Goal: Task Accomplishment & Management: Manage account settings

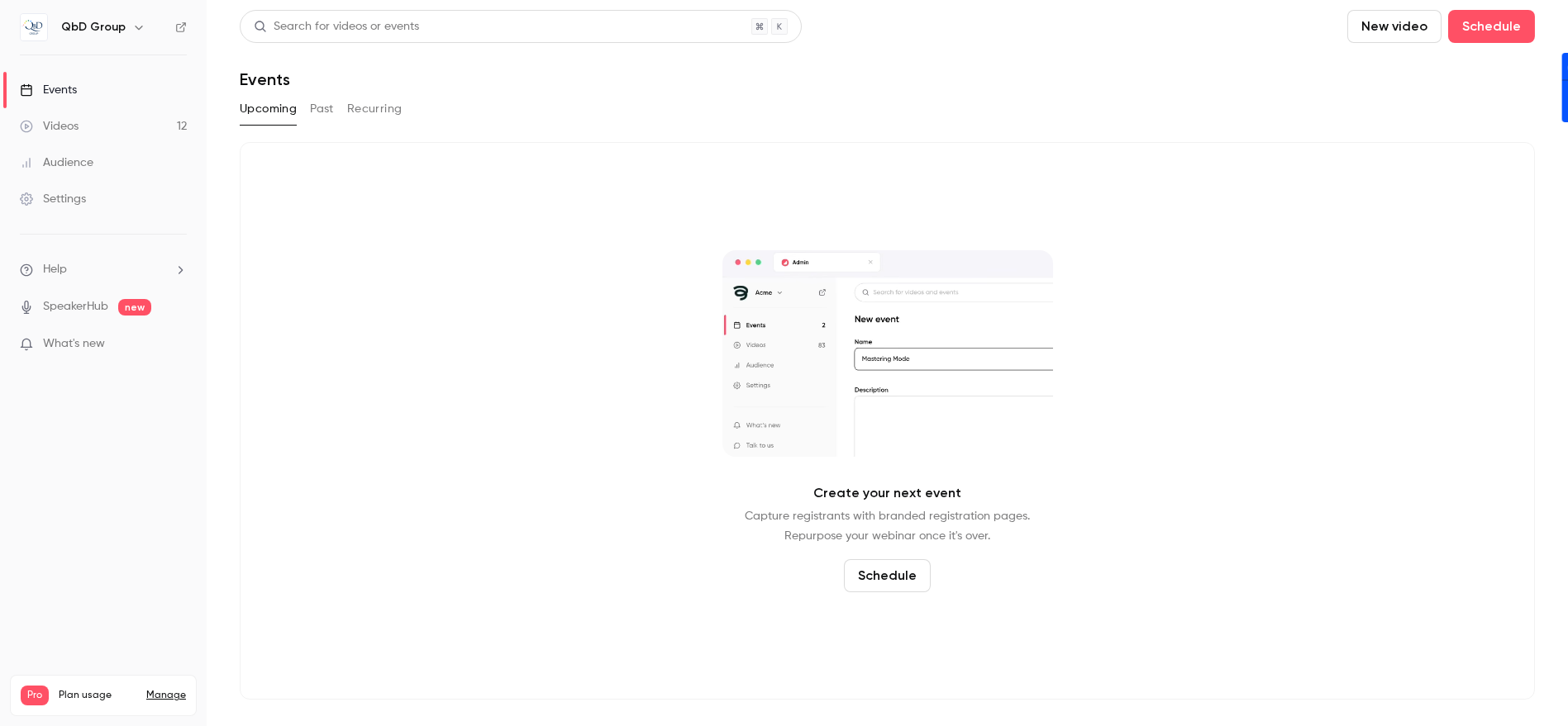
click at [94, 207] on link "Settings" at bounding box center [103, 199] width 207 height 37
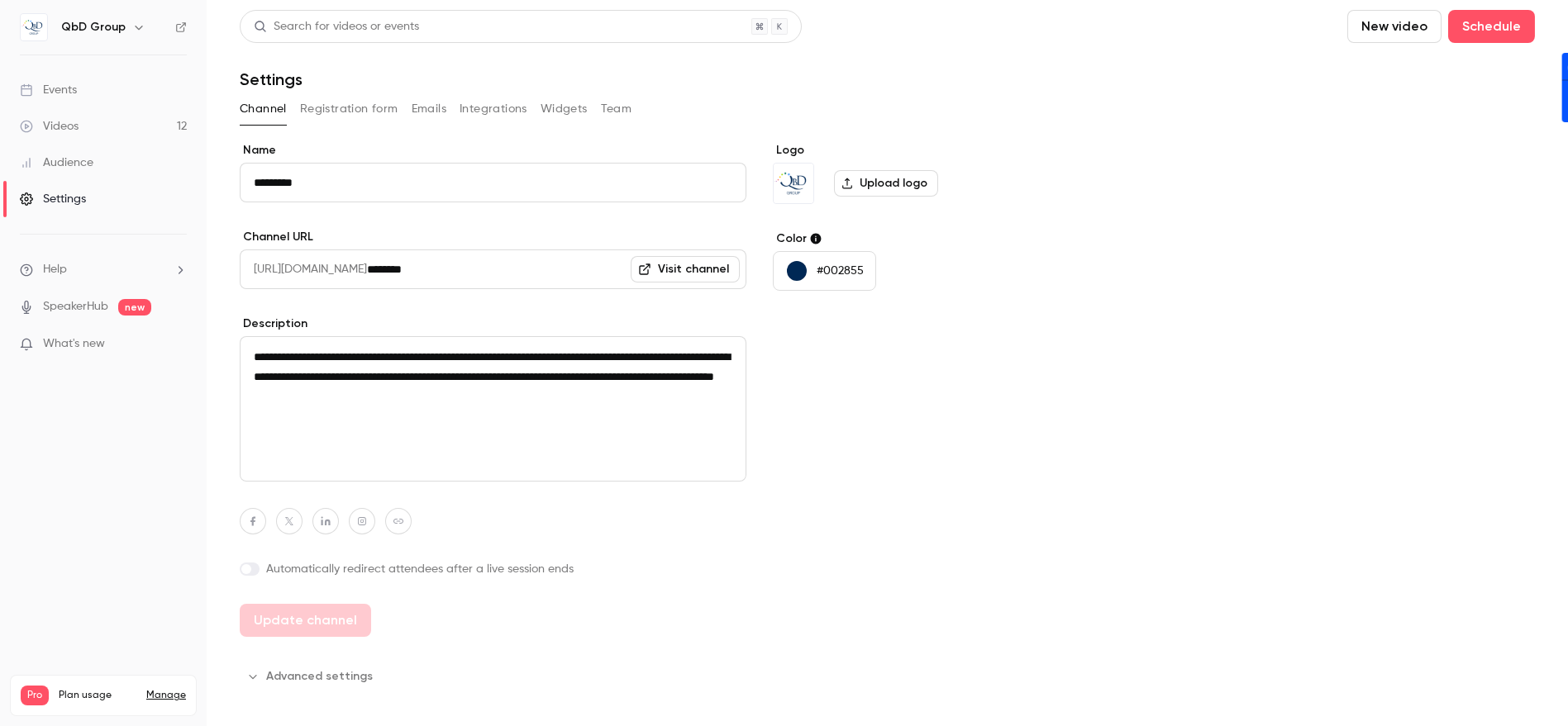
click at [82, 130] on link "Videos 12" at bounding box center [103, 126] width 207 height 37
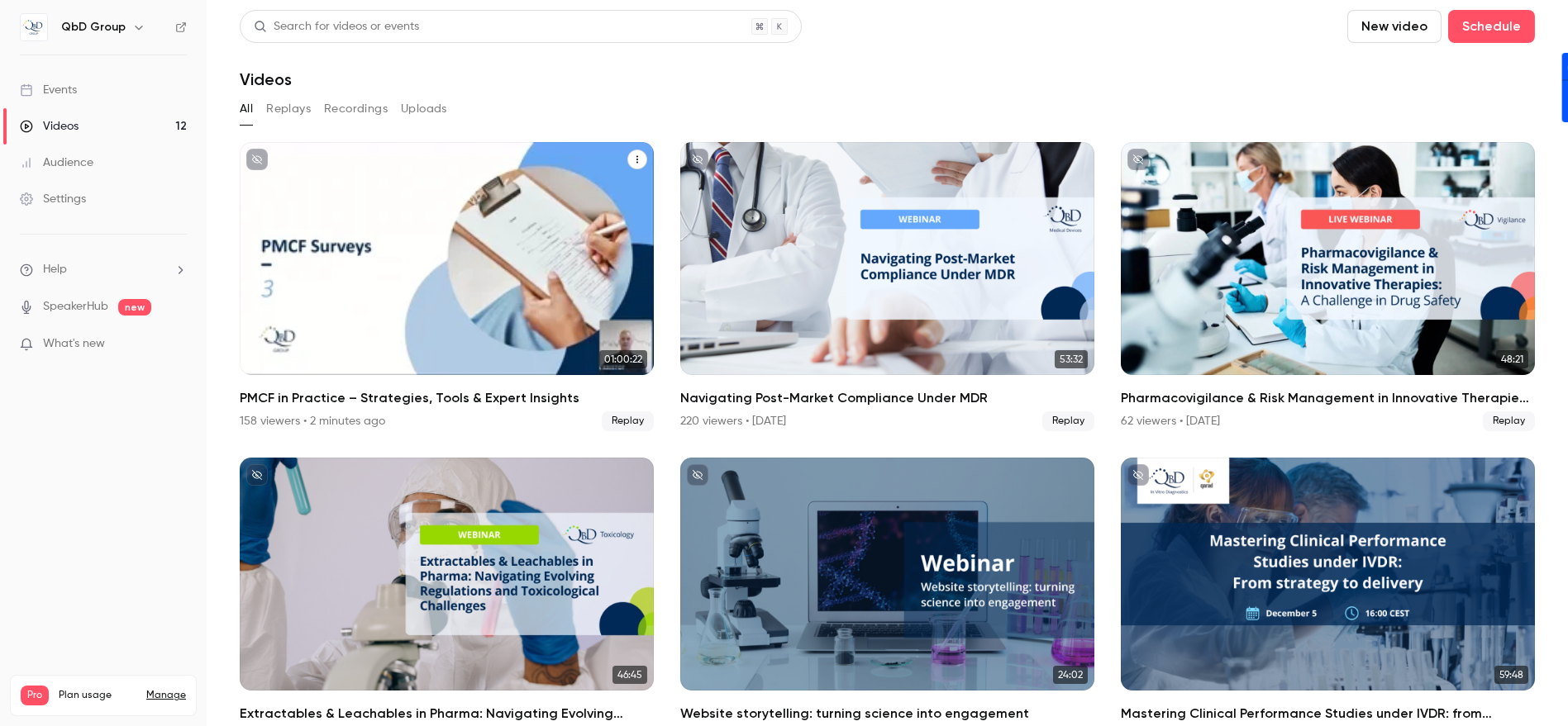
click at [628, 158] on button "PMCF in Practice – Strategies, Tools & Expert Insights" at bounding box center [638, 160] width 20 height 20
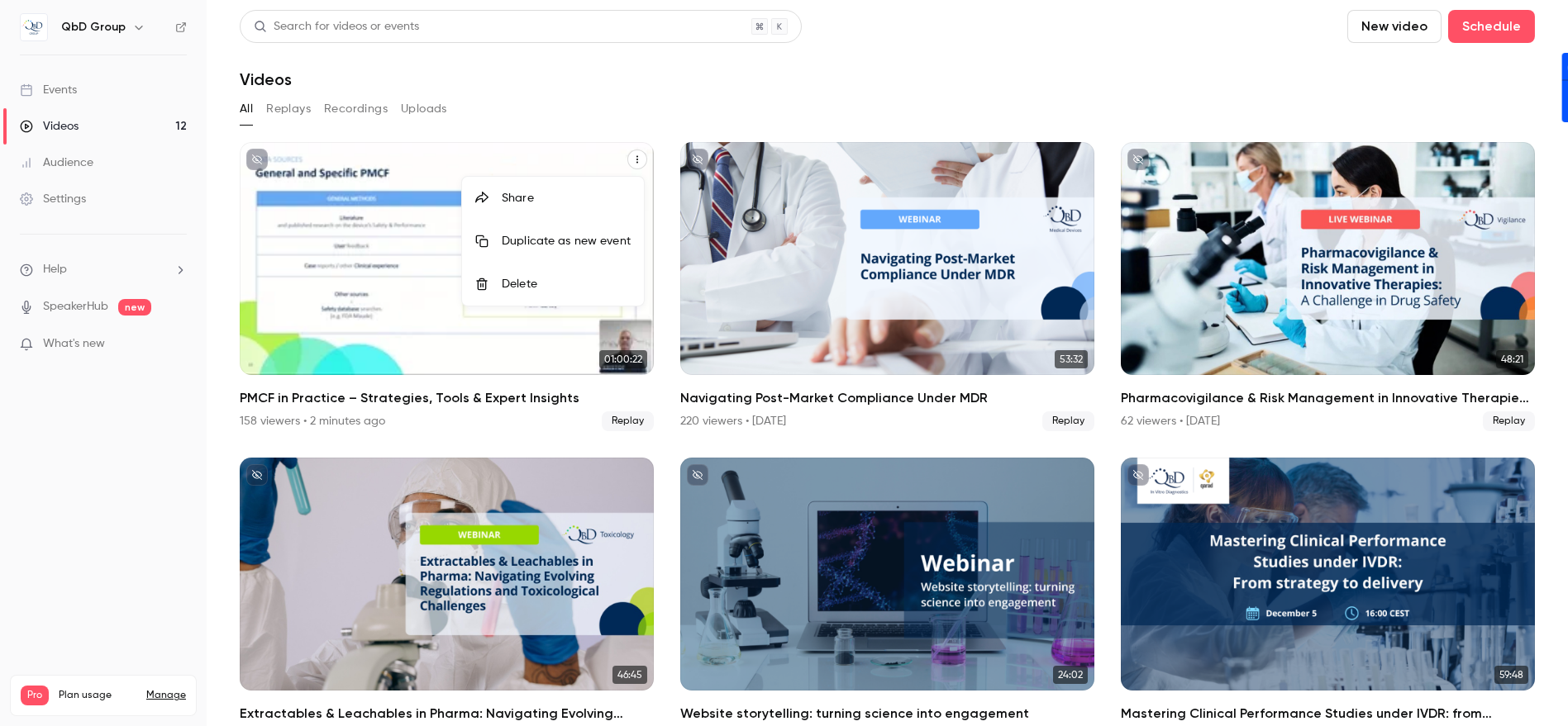
click at [391, 291] on div at bounding box center [784, 363] width 1568 height 726
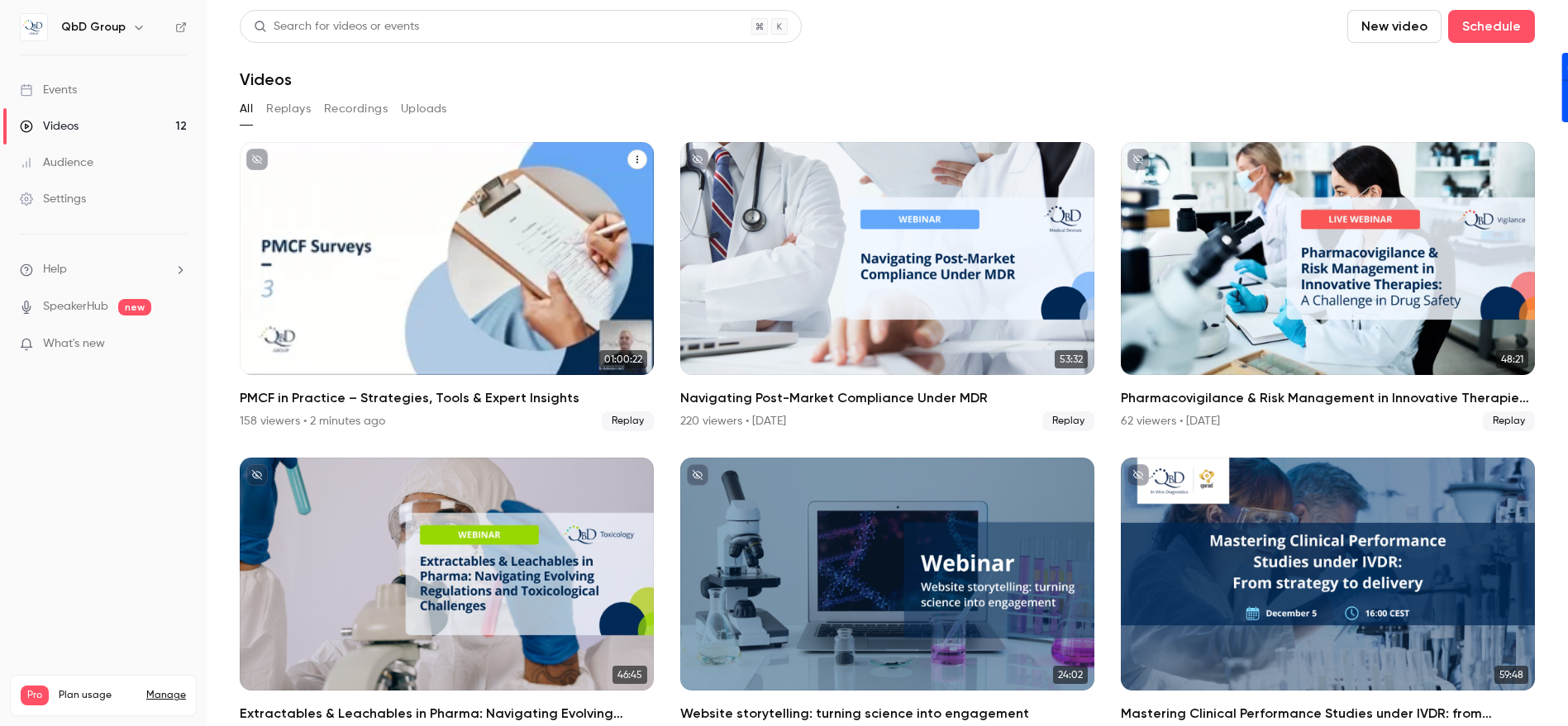
click at [373, 302] on div "PMCF in Practice – Strategies, Tools & Expert Insights" at bounding box center [446, 258] width 414 height 233
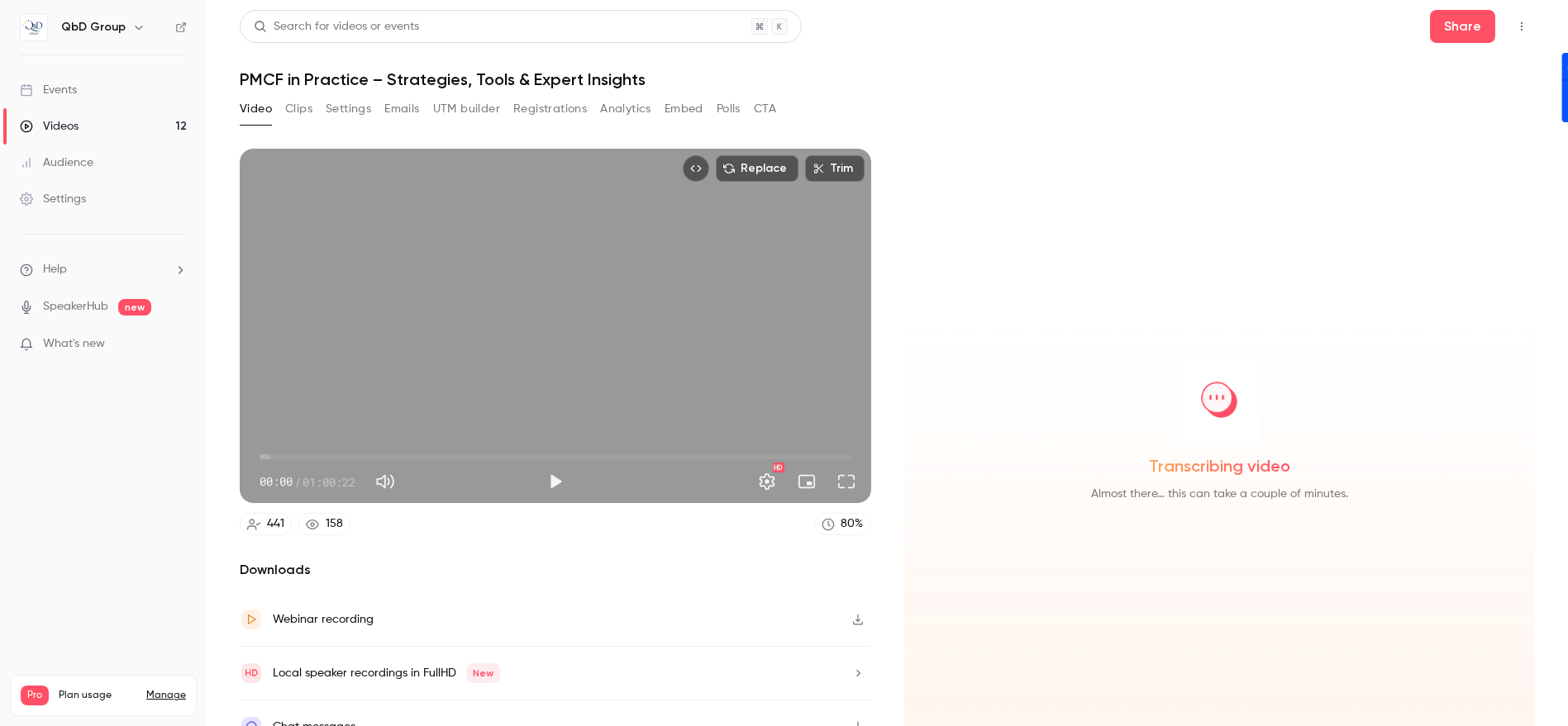
click at [1515, 24] on icon "Top Bar Actions" at bounding box center [1521, 27] width 13 height 12
click at [1494, 24] on div at bounding box center [784, 363] width 1568 height 726
click at [626, 107] on button "Analytics" at bounding box center [626, 109] width 51 height 27
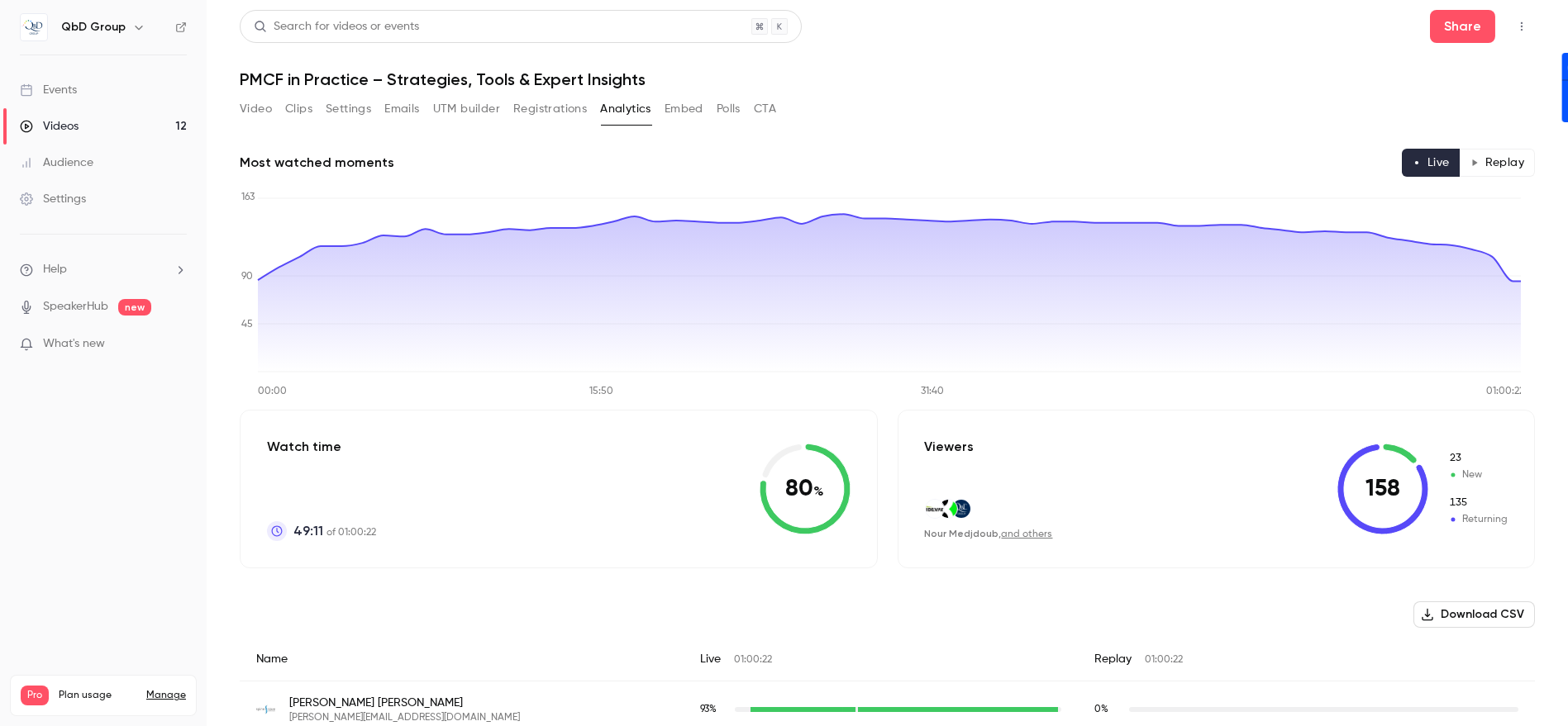
click at [539, 114] on button "Registrations" at bounding box center [550, 109] width 73 height 27
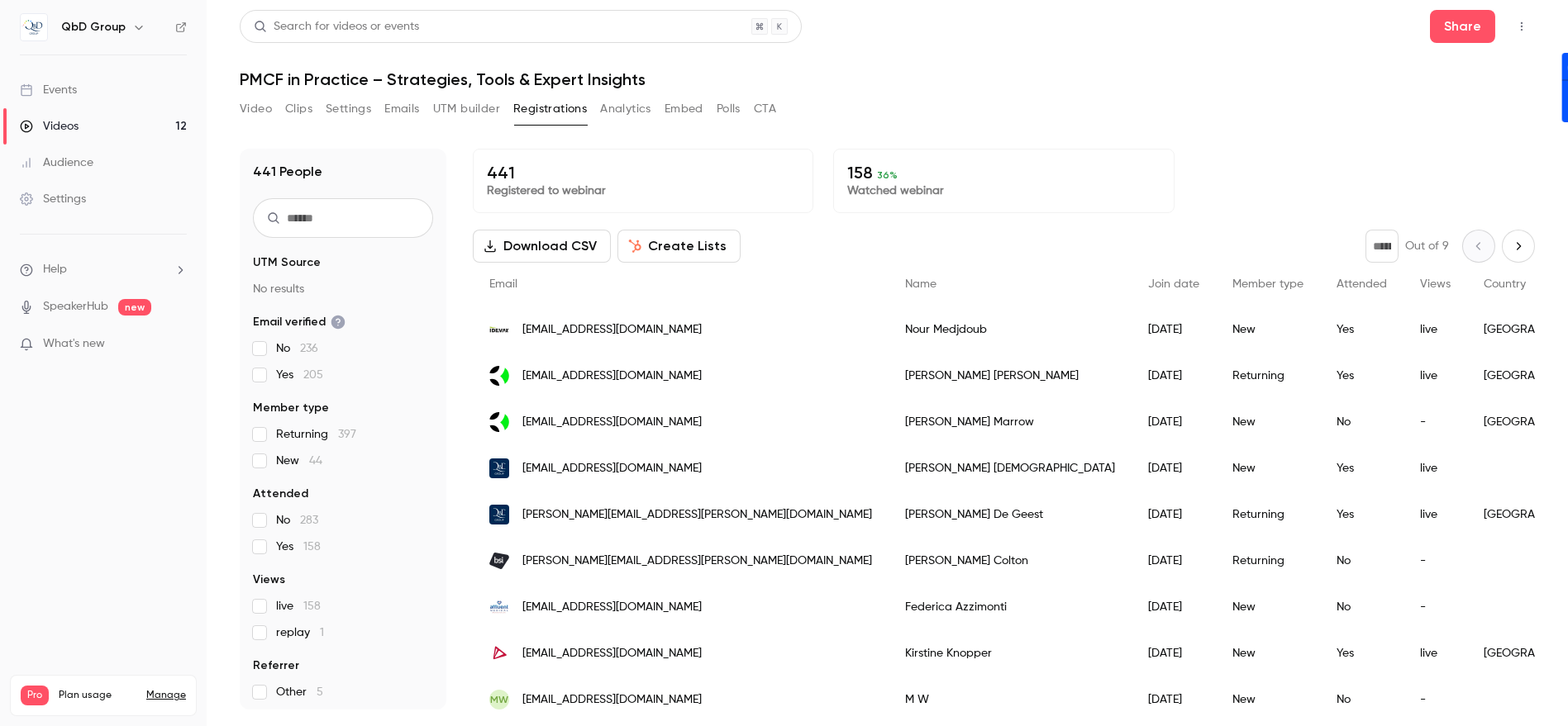
click at [345, 116] on button "Settings" at bounding box center [349, 109] width 46 height 27
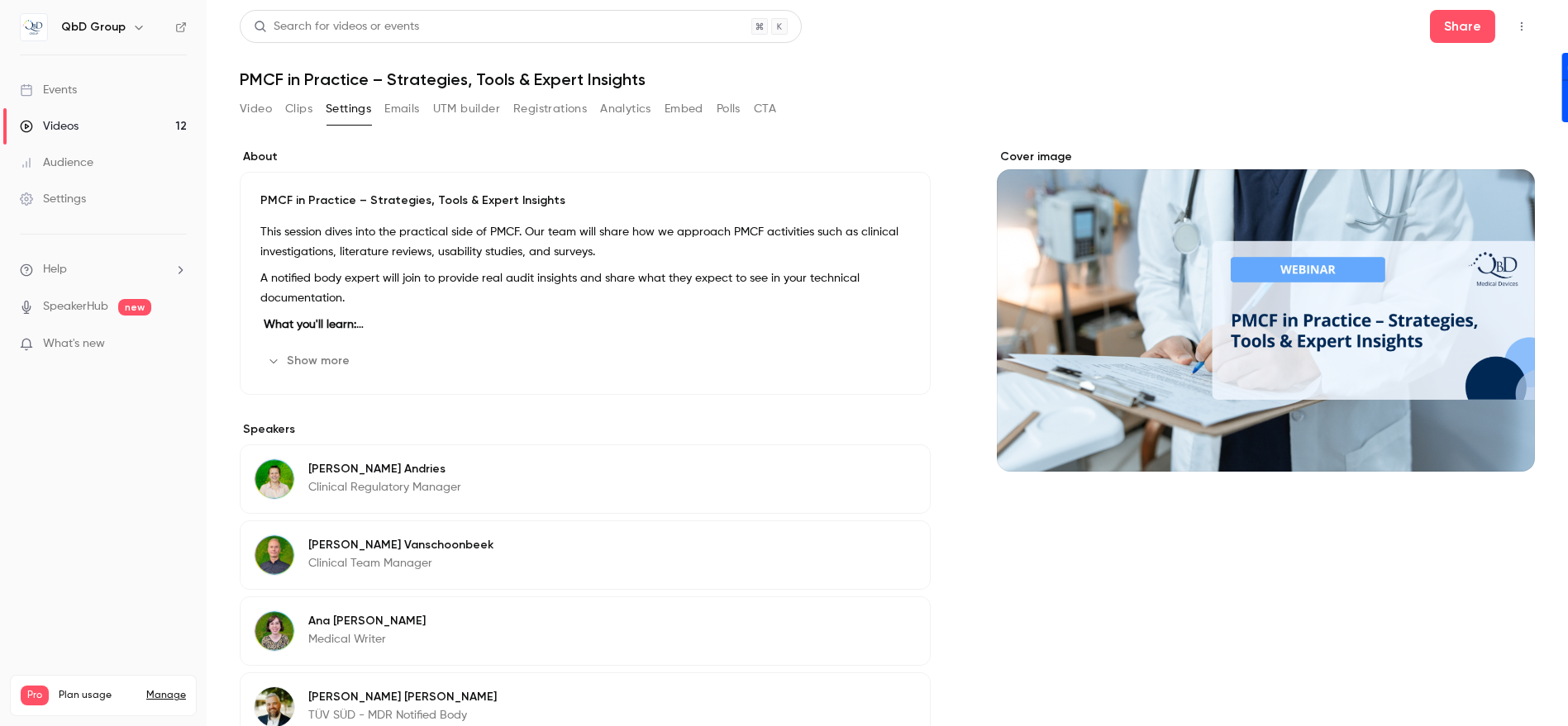
click at [685, 115] on button "Embed" at bounding box center [684, 109] width 38 height 27
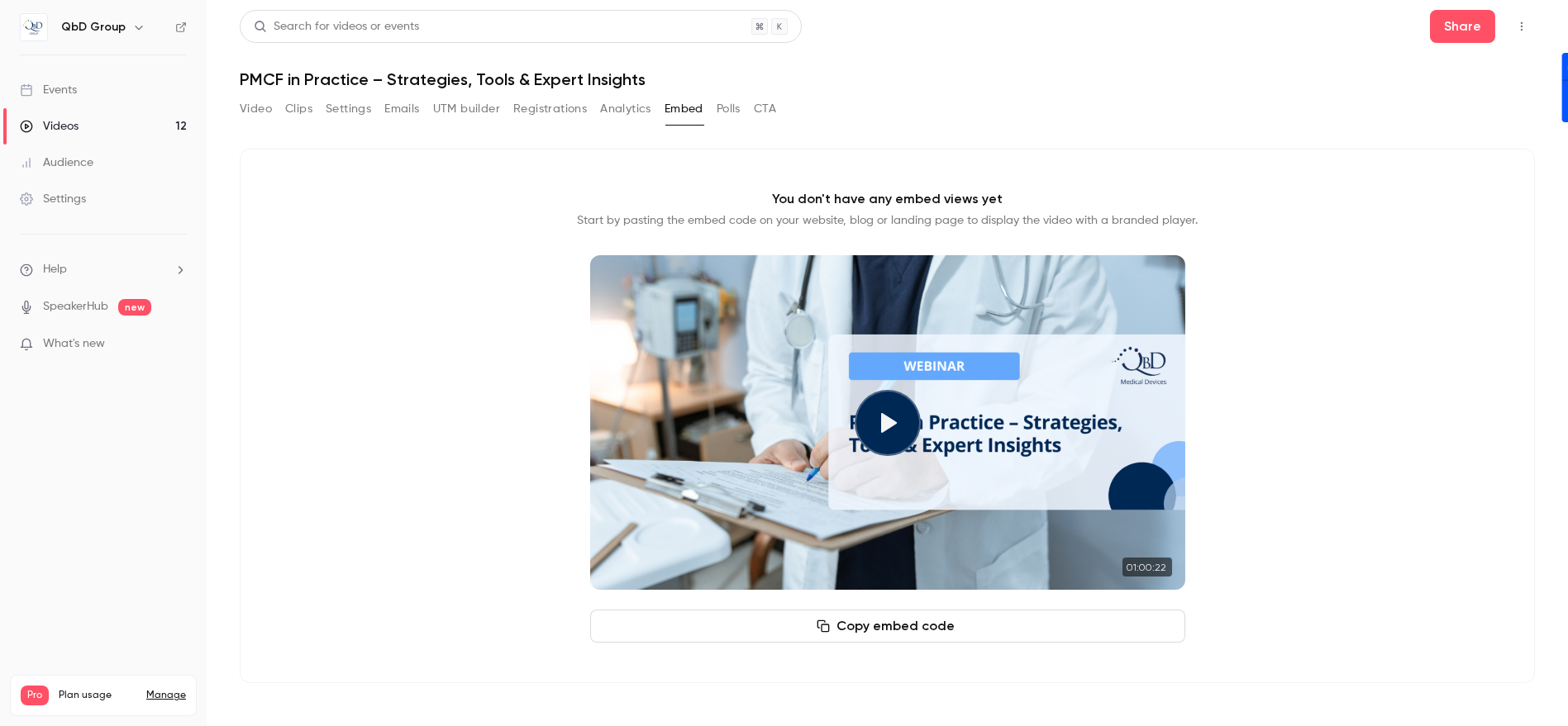
click at [732, 112] on button "Polls" at bounding box center [728, 109] width 24 height 27
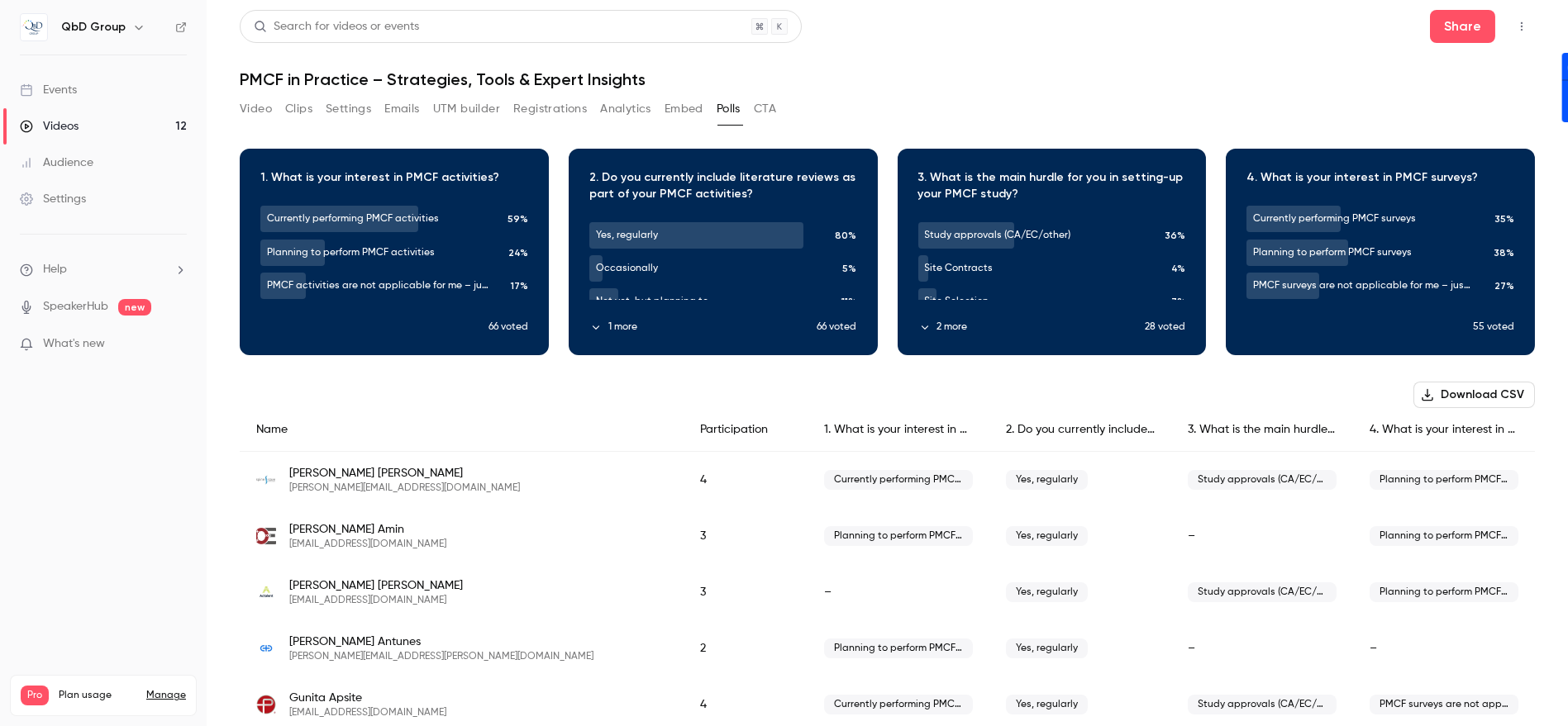
click at [774, 107] on button "CTA" at bounding box center [765, 109] width 22 height 27
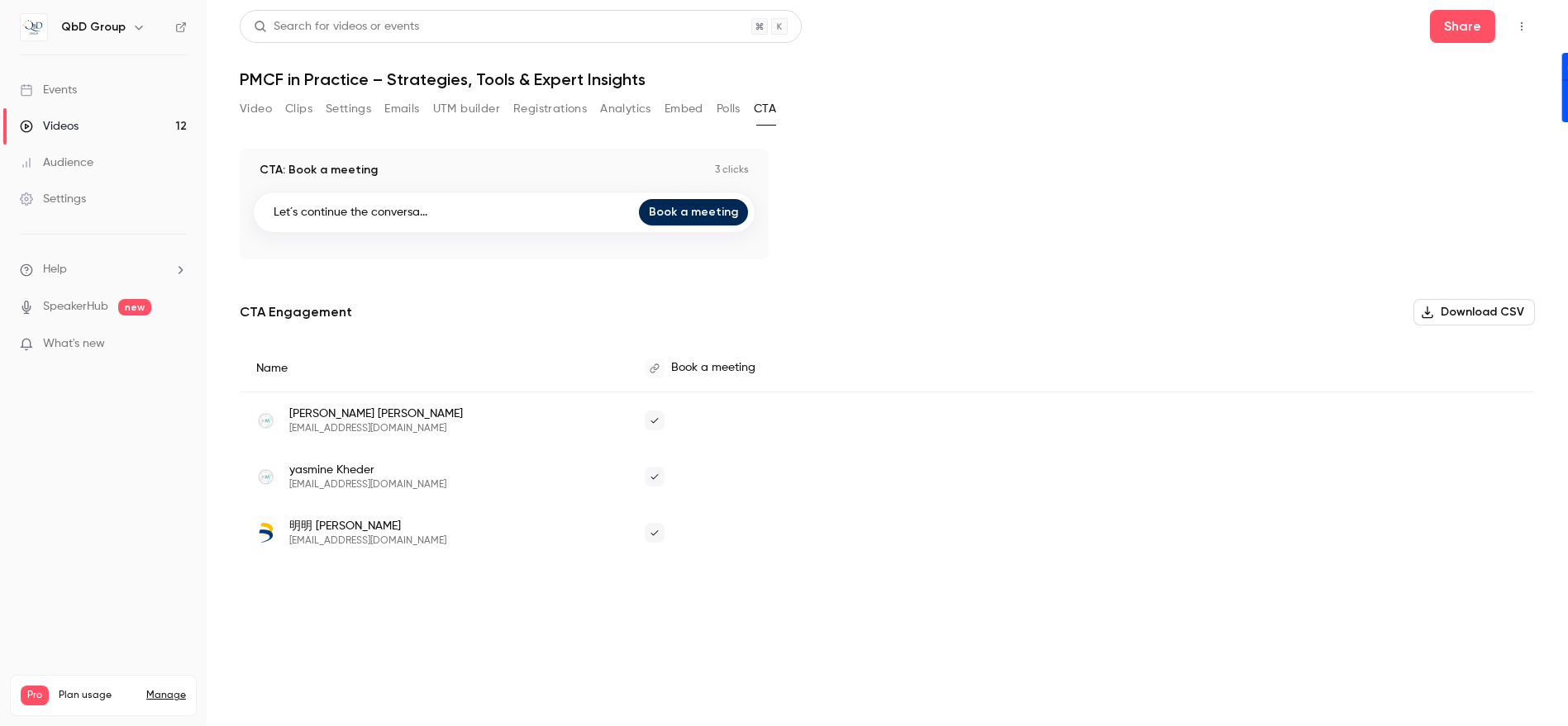
click at [621, 107] on button "Analytics" at bounding box center [626, 109] width 51 height 27
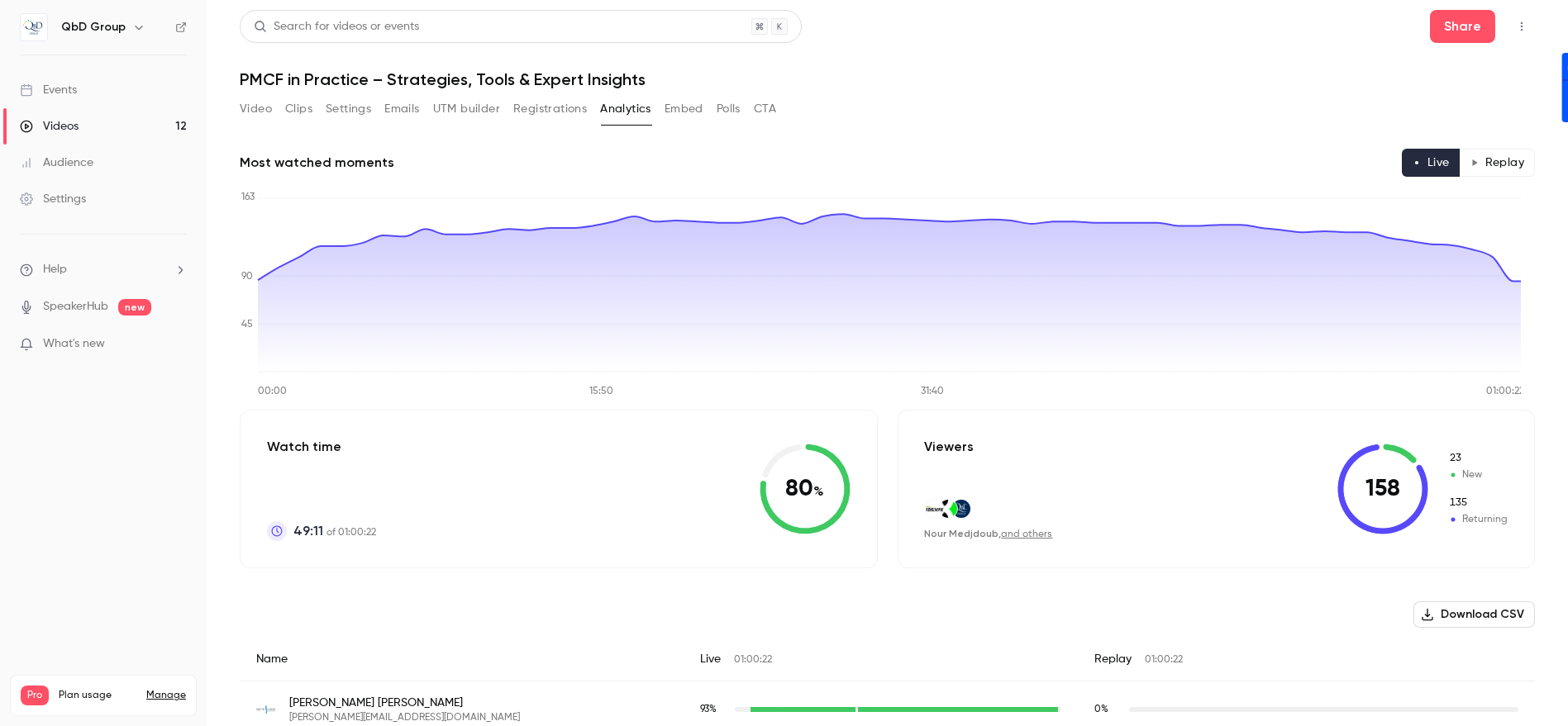
click at [543, 110] on button "Registrations" at bounding box center [550, 109] width 73 height 27
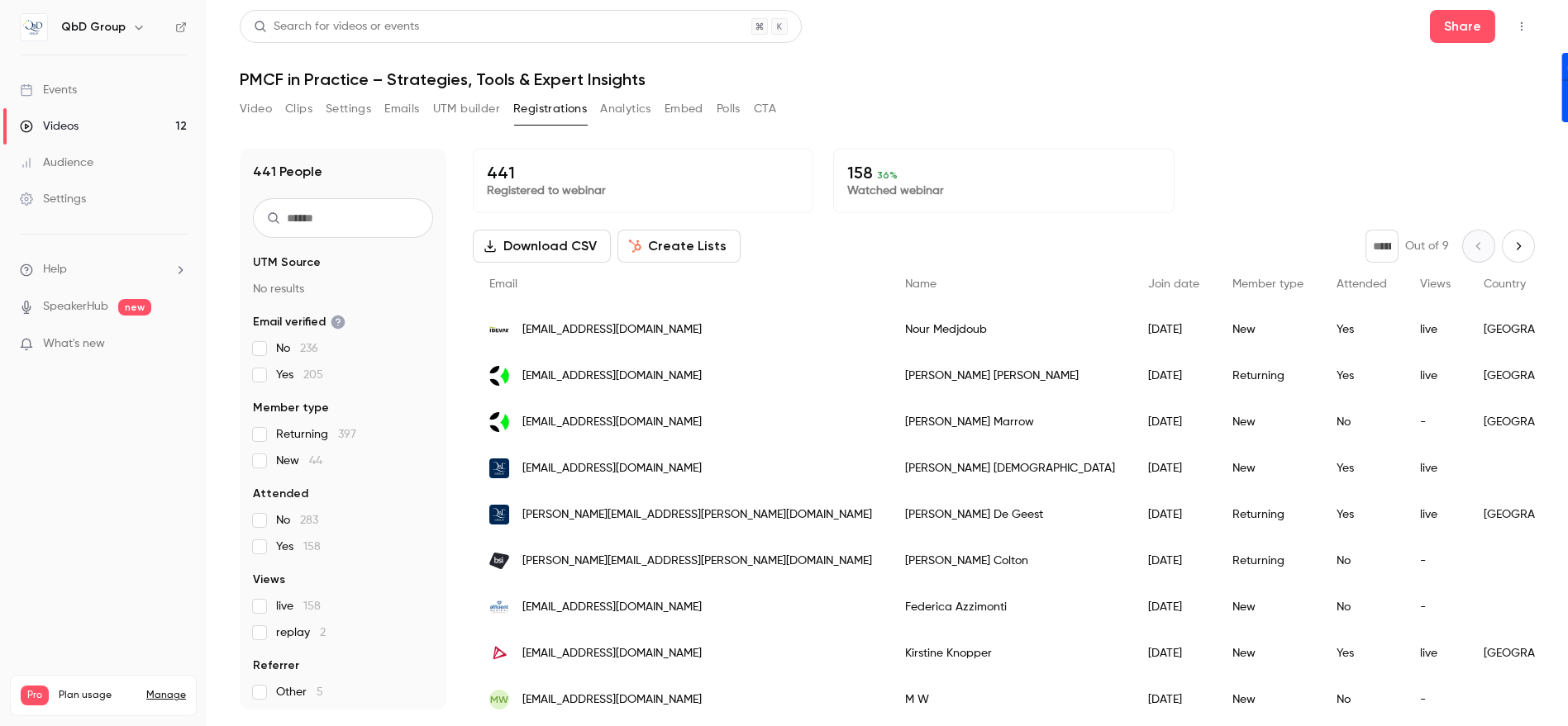
click at [479, 112] on button "UTM builder" at bounding box center [466, 109] width 67 height 27
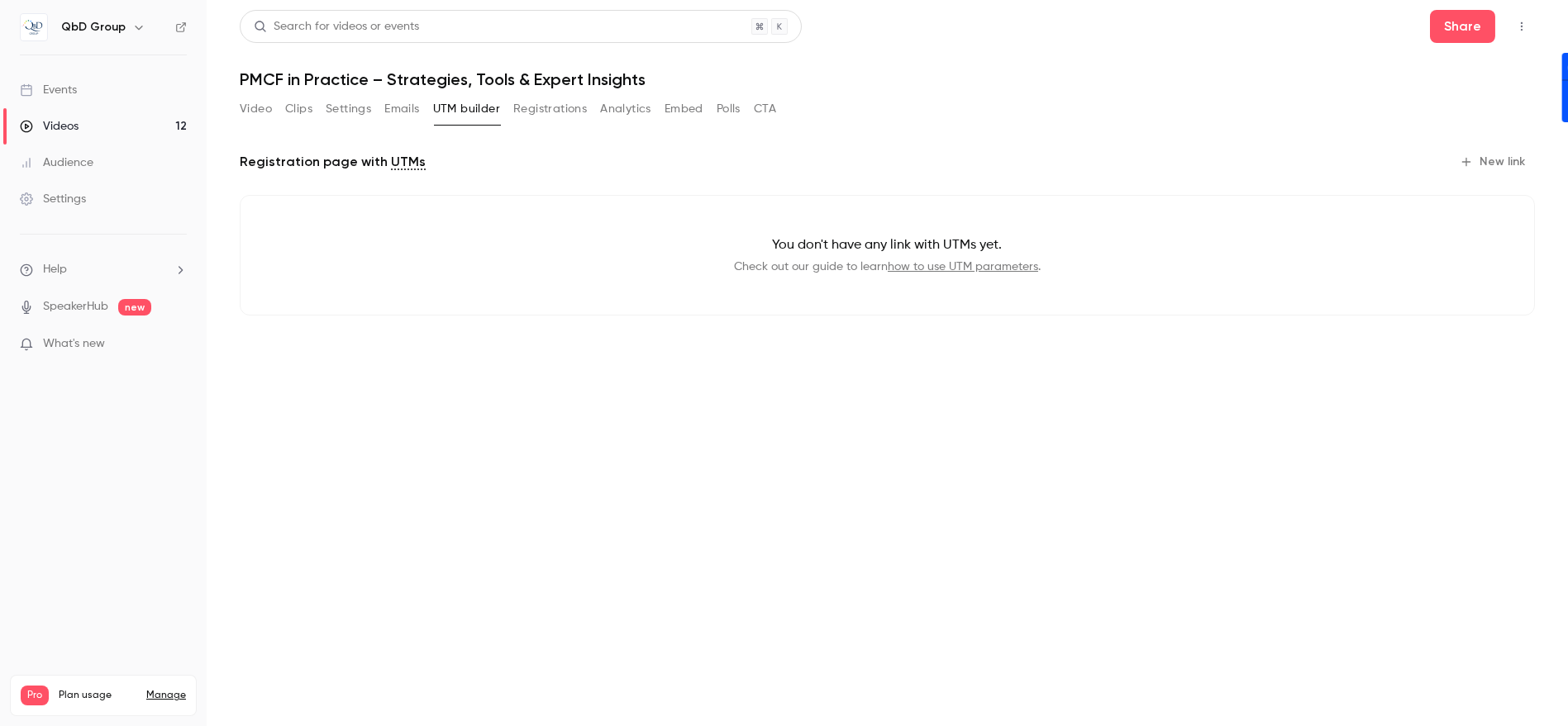
click at [359, 114] on button "Settings" at bounding box center [349, 109] width 46 height 27
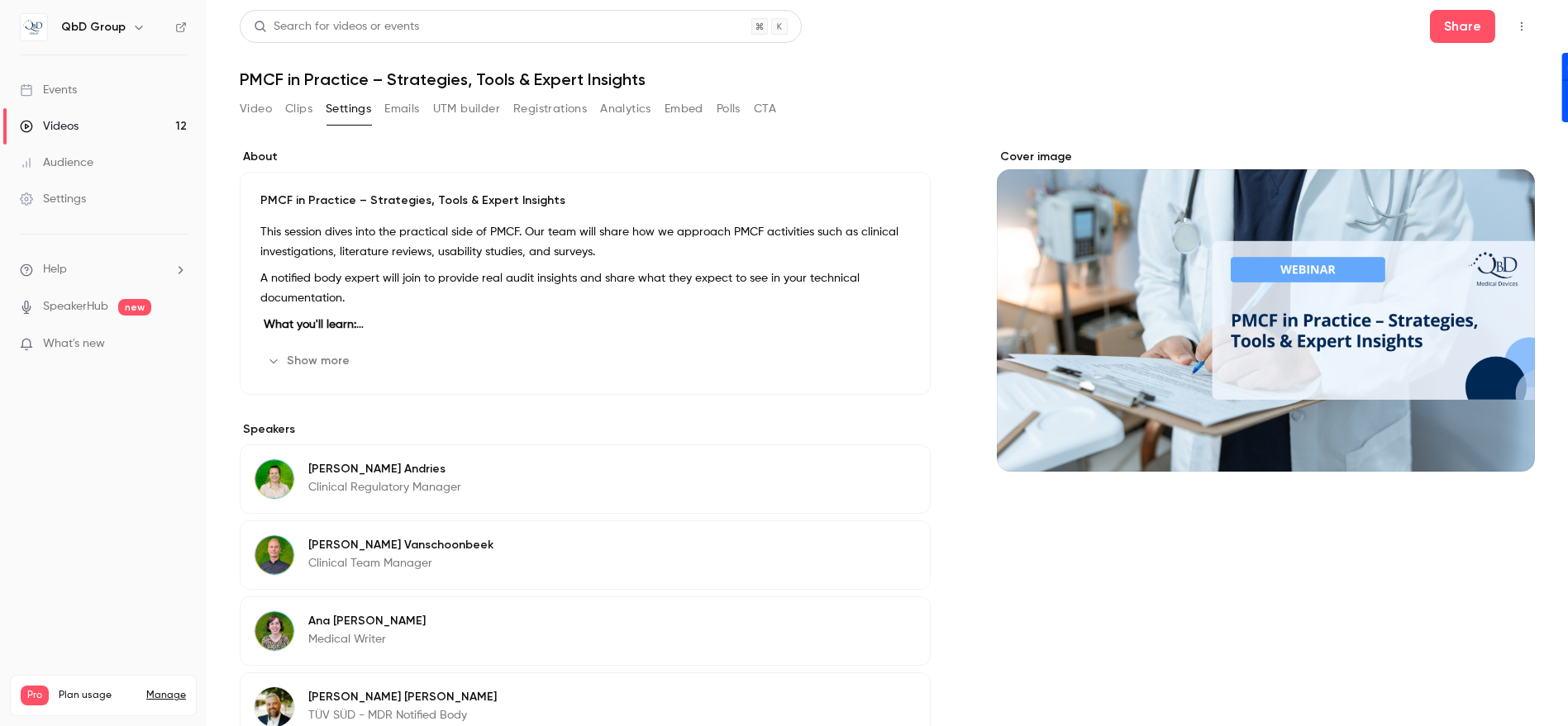
click at [1515, 26] on icon "Top Bar Actions" at bounding box center [1521, 27] width 13 height 12
click at [1501, 26] on div at bounding box center [784, 363] width 1568 height 726
click at [89, 134] on link "Videos 12" at bounding box center [103, 126] width 207 height 37
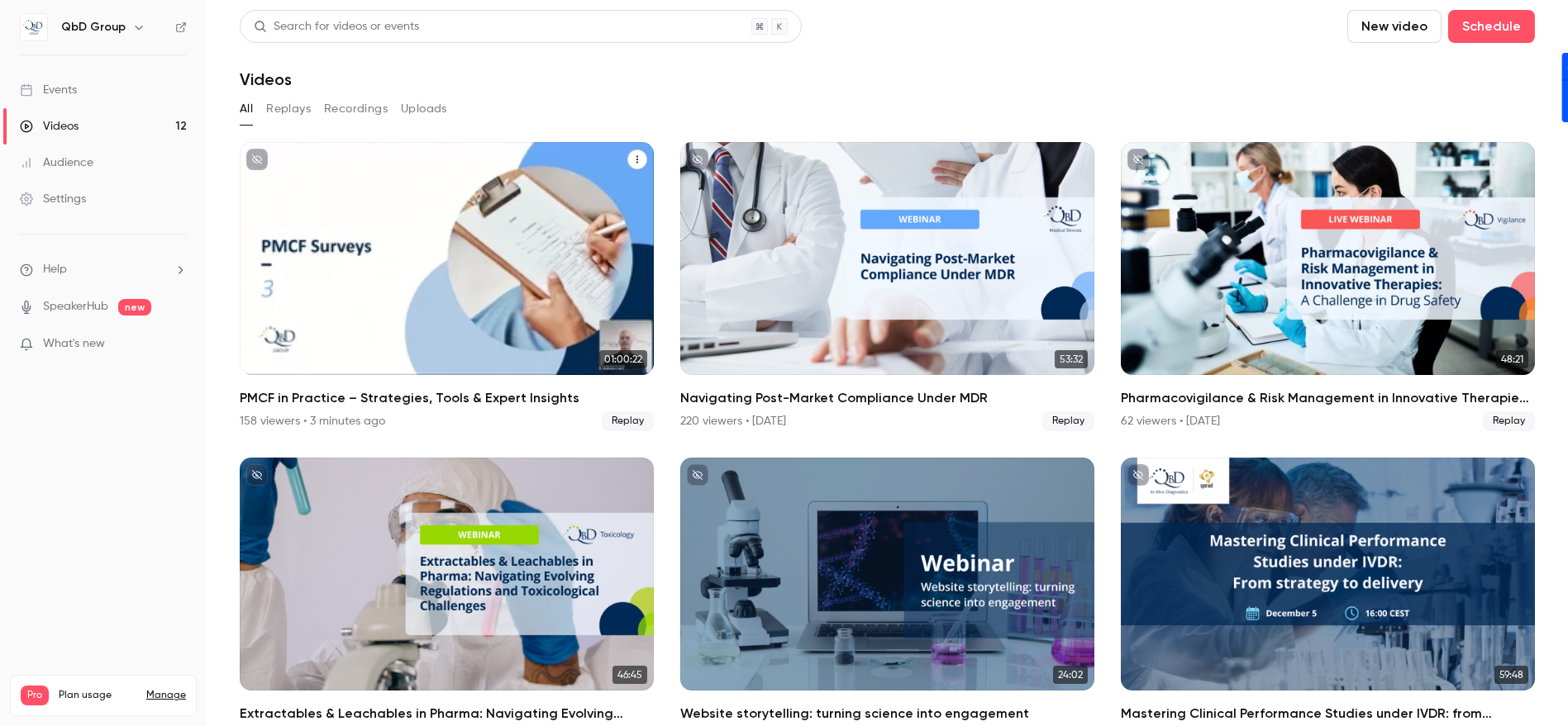
click at [635, 155] on icon "PMCF in Practice – Strategies, Tools & Expert Insights" at bounding box center [637, 159] width 10 height 10
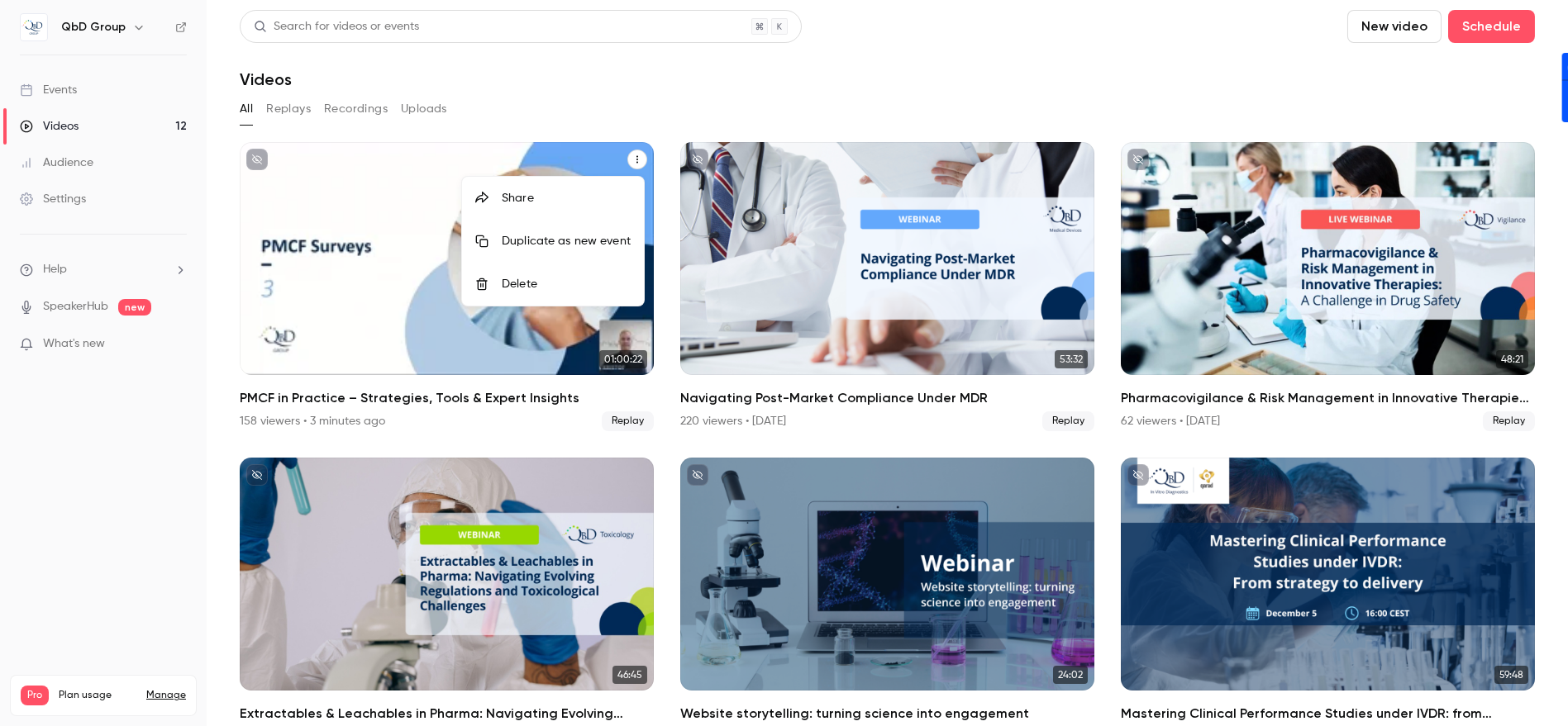
click at [635, 155] on div at bounding box center [784, 363] width 1568 height 726
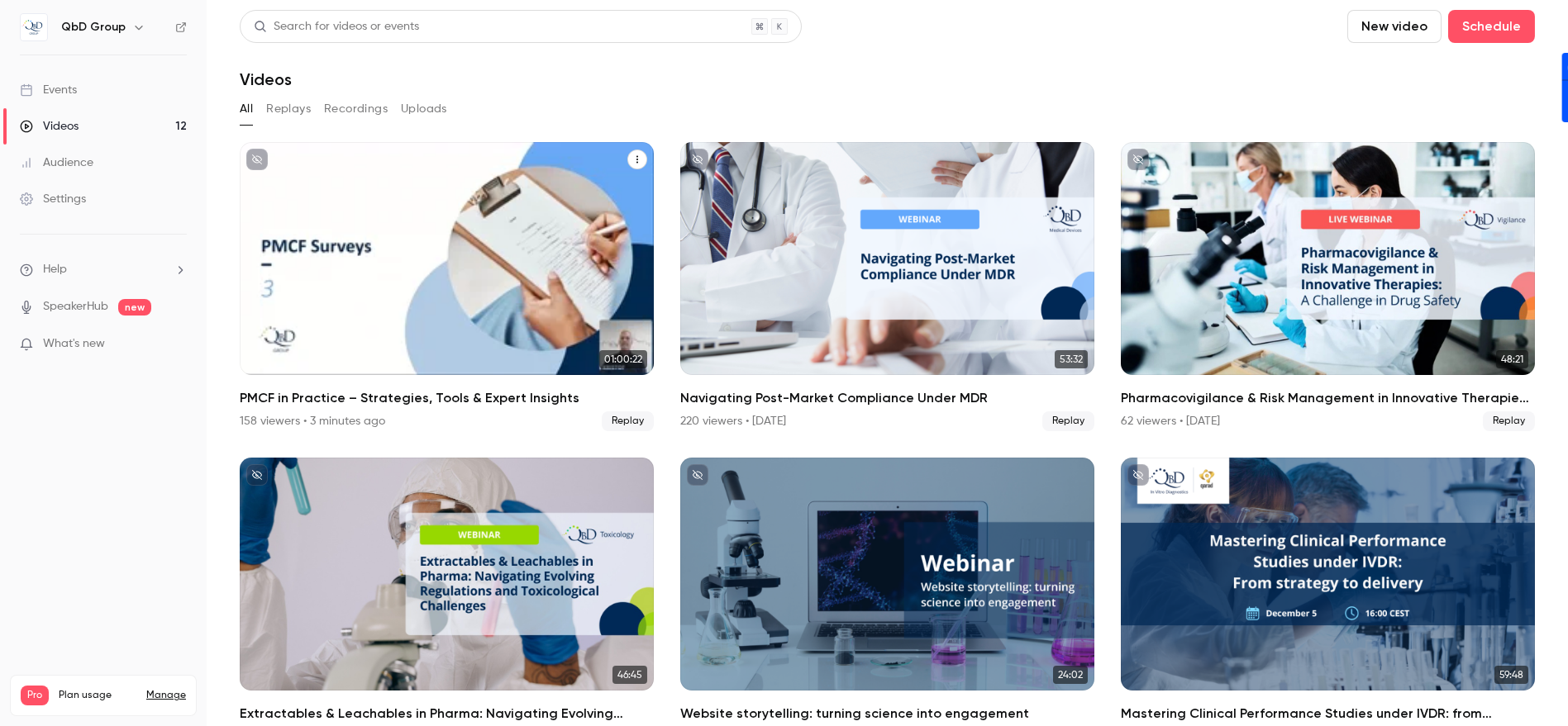
click at [394, 210] on div "PMCF in Practice – Strategies, Tools & Expert Insights" at bounding box center [446, 258] width 414 height 233
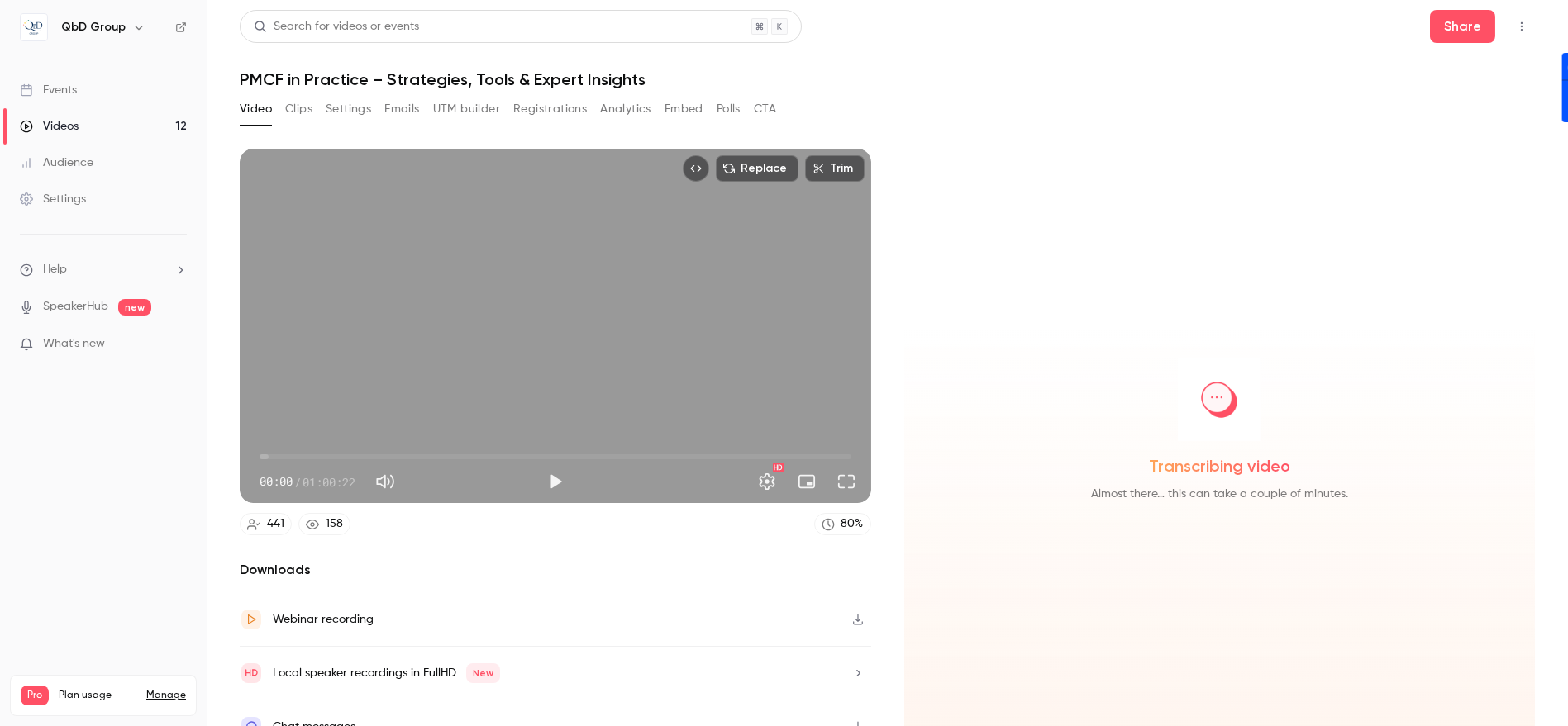
click at [349, 108] on button "Settings" at bounding box center [349, 109] width 46 height 27
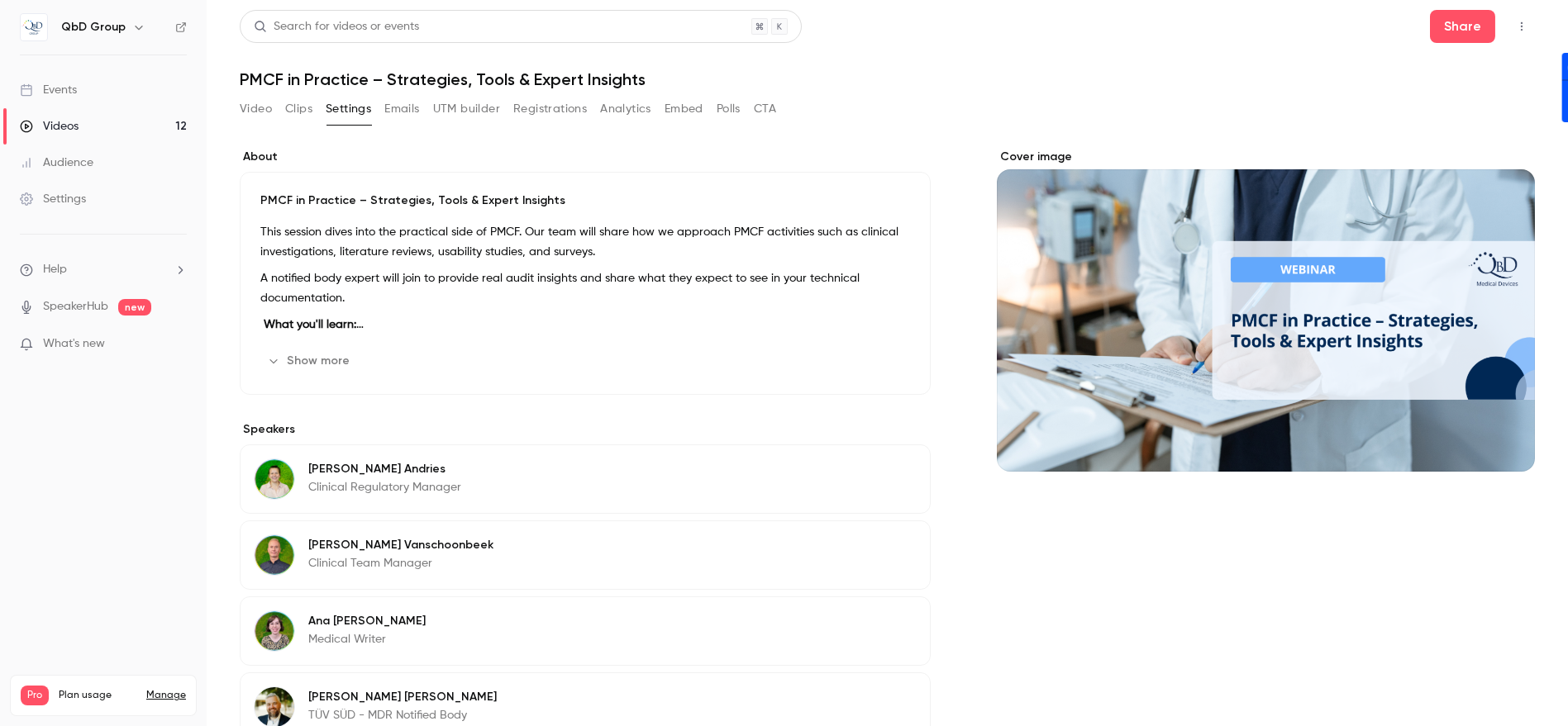
click at [412, 112] on button "Emails" at bounding box center [402, 109] width 35 height 27
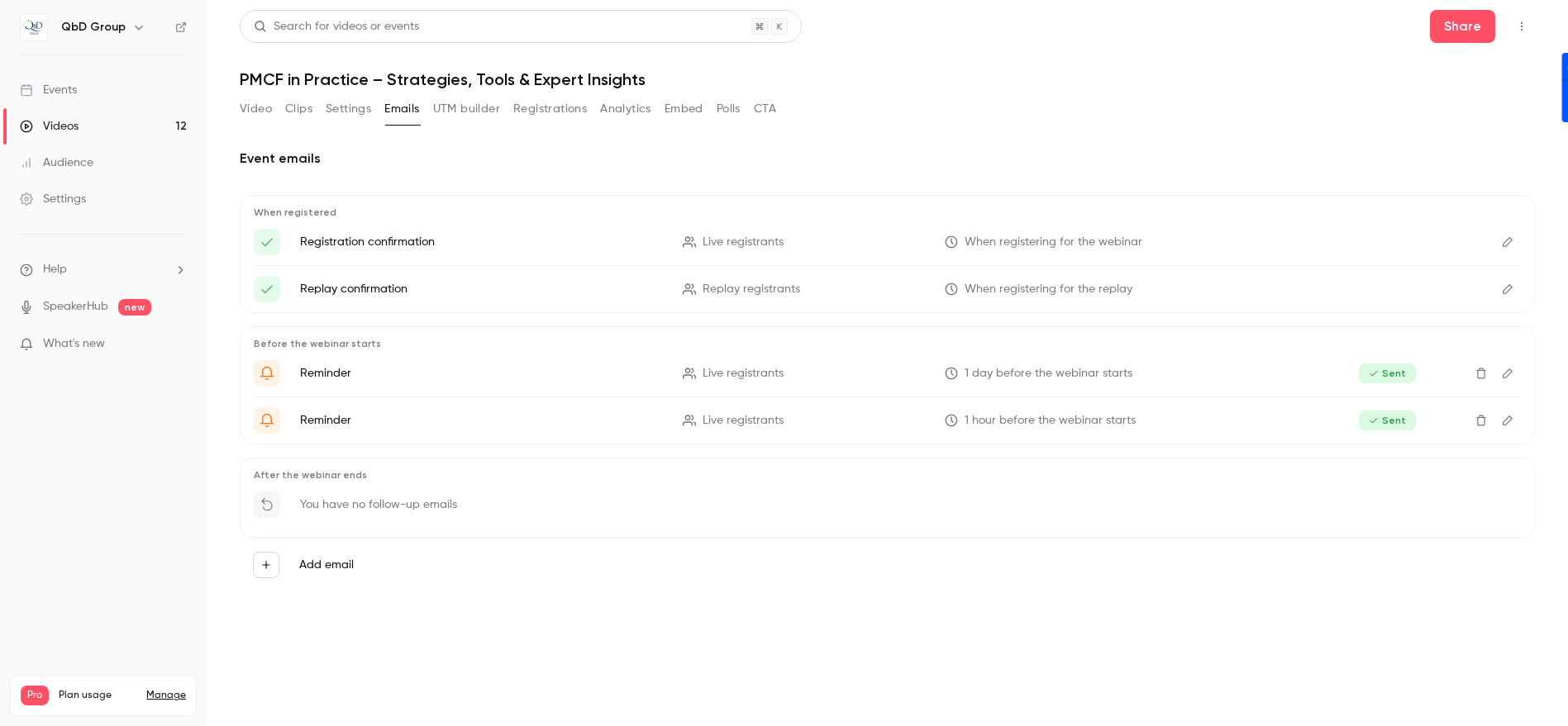
click at [452, 112] on button "UTM builder" at bounding box center [466, 109] width 67 height 27
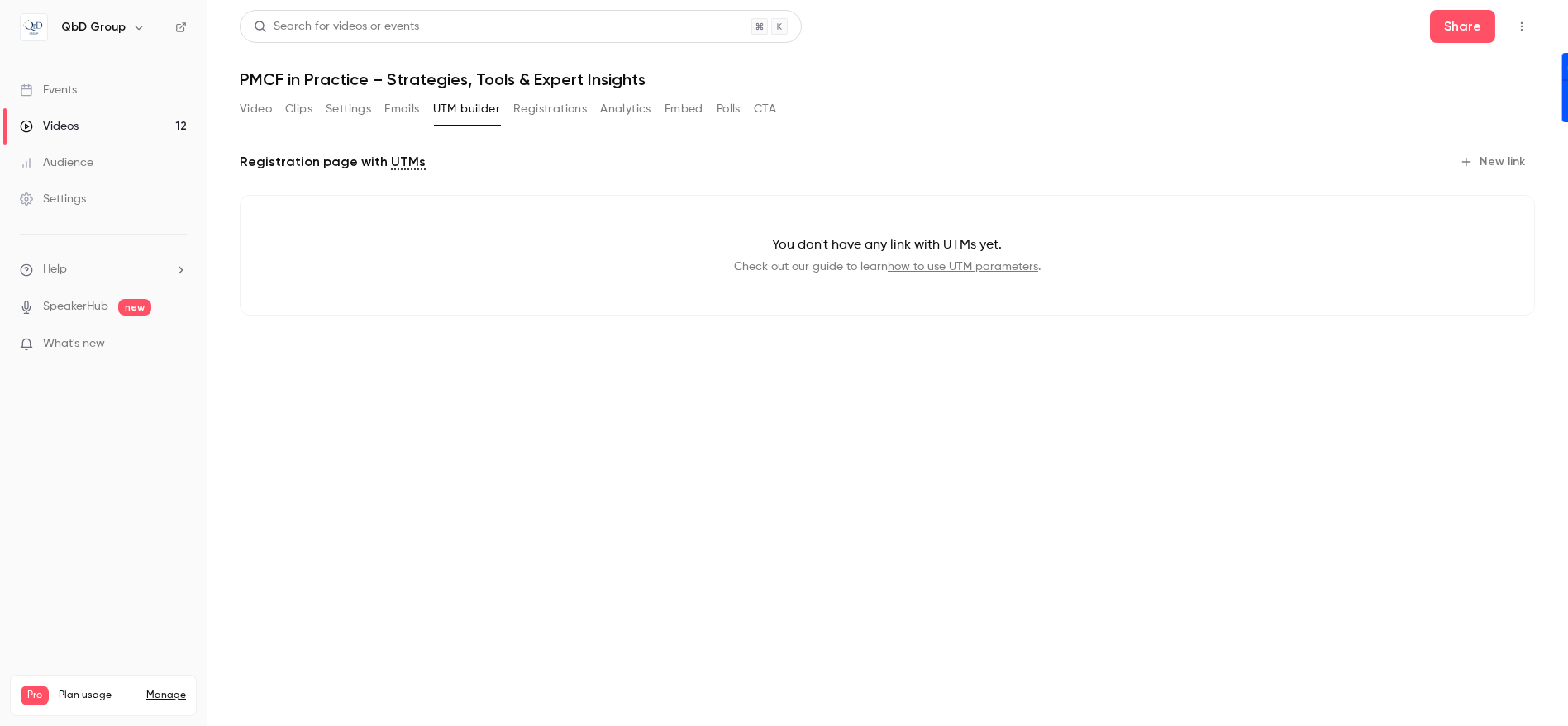
click at [516, 116] on button "Registrations" at bounding box center [550, 109] width 73 height 27
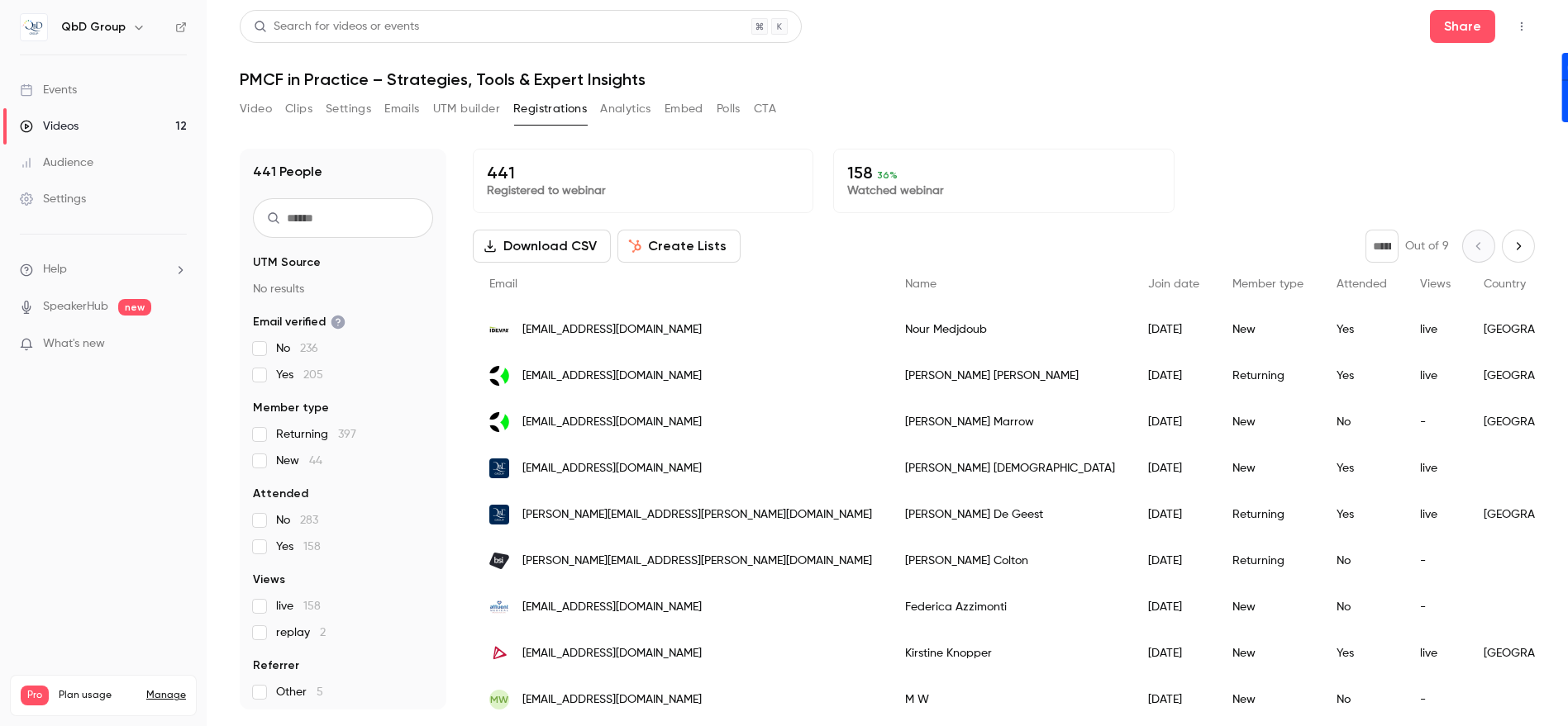
click at [631, 119] on button "Analytics" at bounding box center [626, 109] width 51 height 27
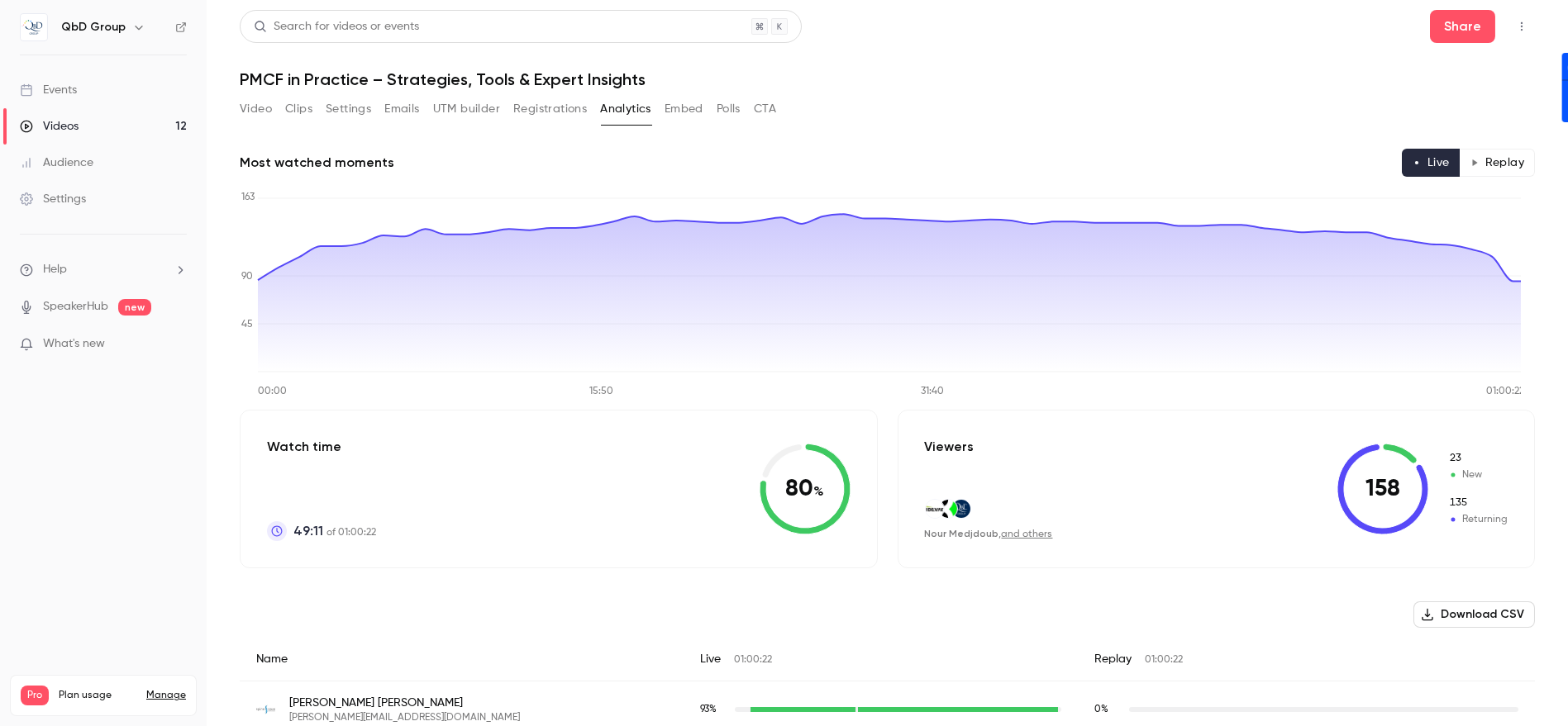
click at [696, 102] on button "Embed" at bounding box center [684, 109] width 38 height 27
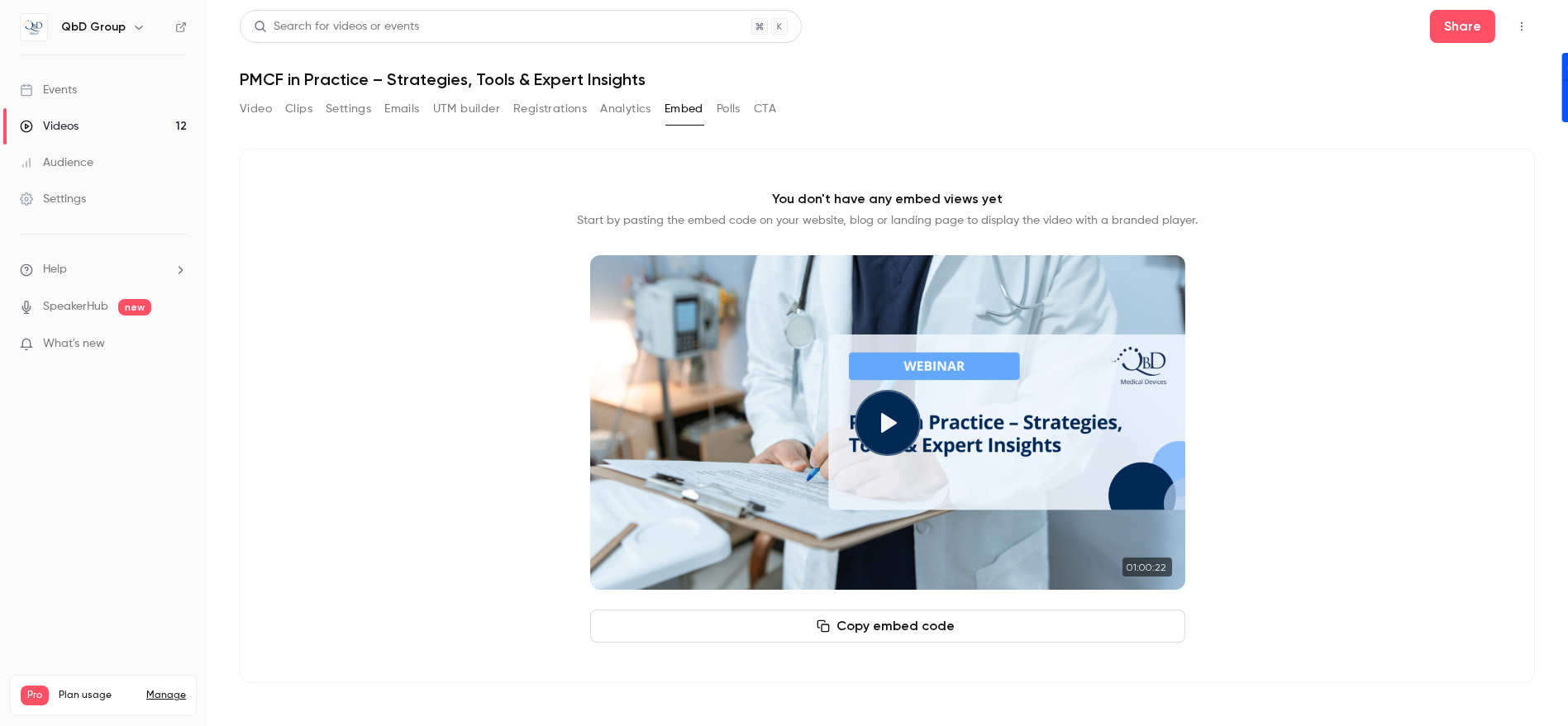
click at [732, 106] on button "Polls" at bounding box center [728, 109] width 24 height 27
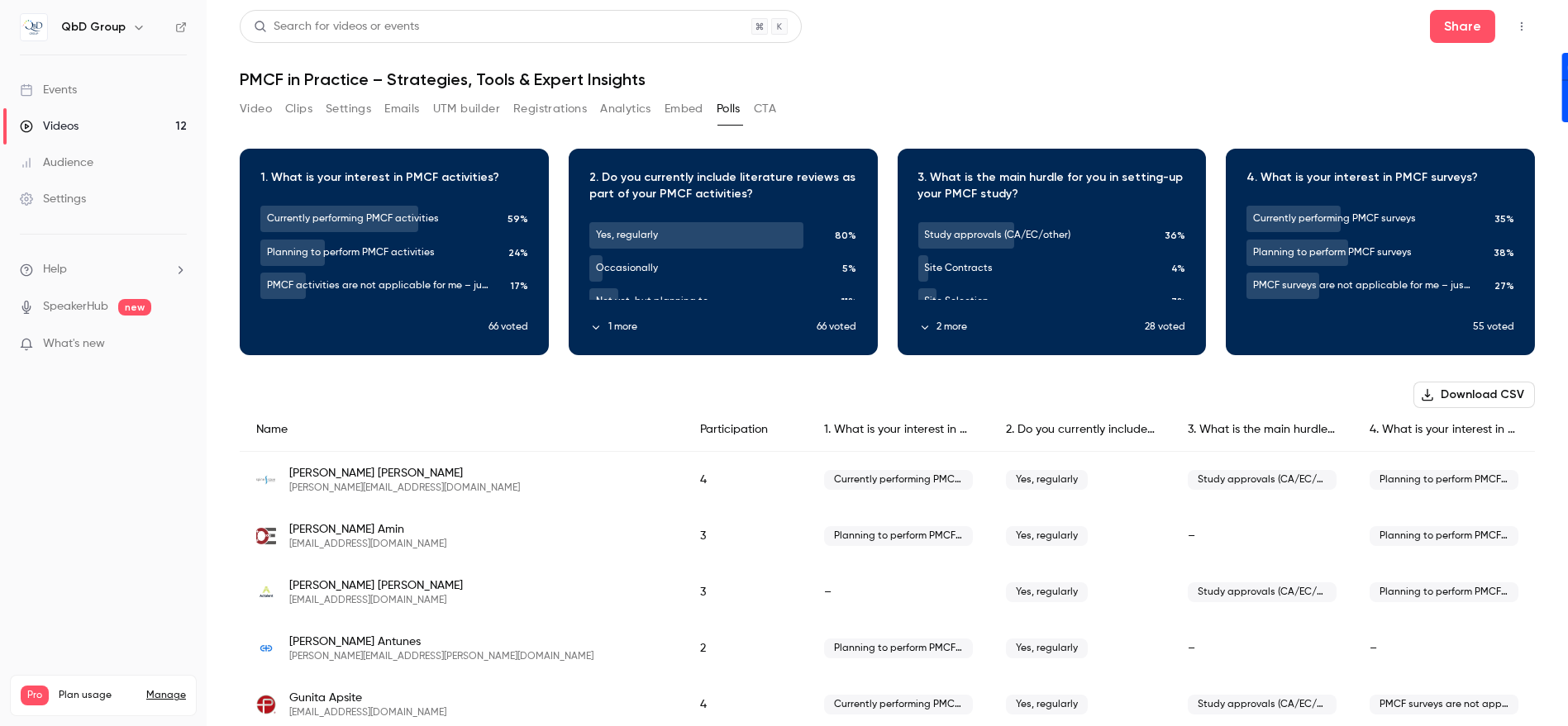
click at [759, 109] on button "CTA" at bounding box center [765, 109] width 22 height 27
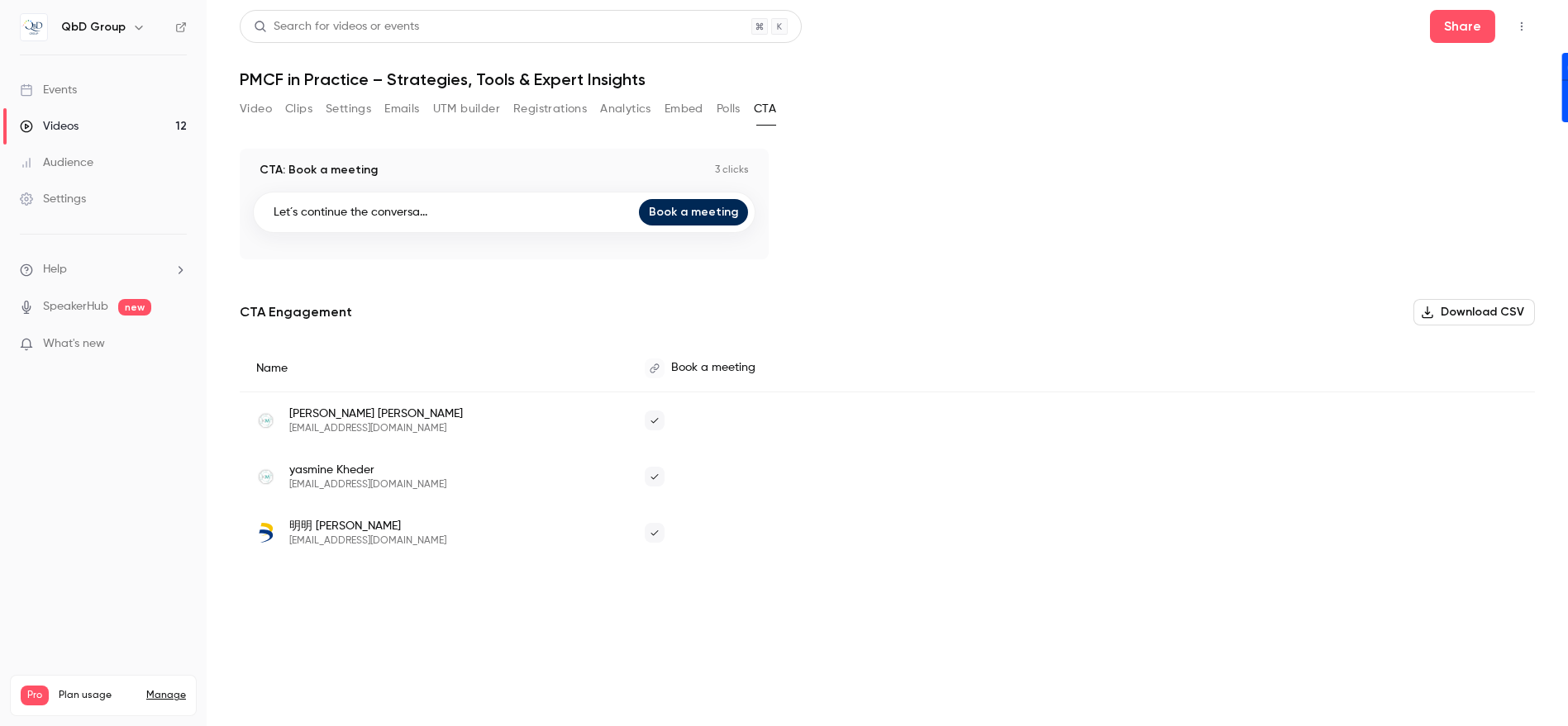
click at [270, 109] on button "Video" at bounding box center [255, 109] width 32 height 27
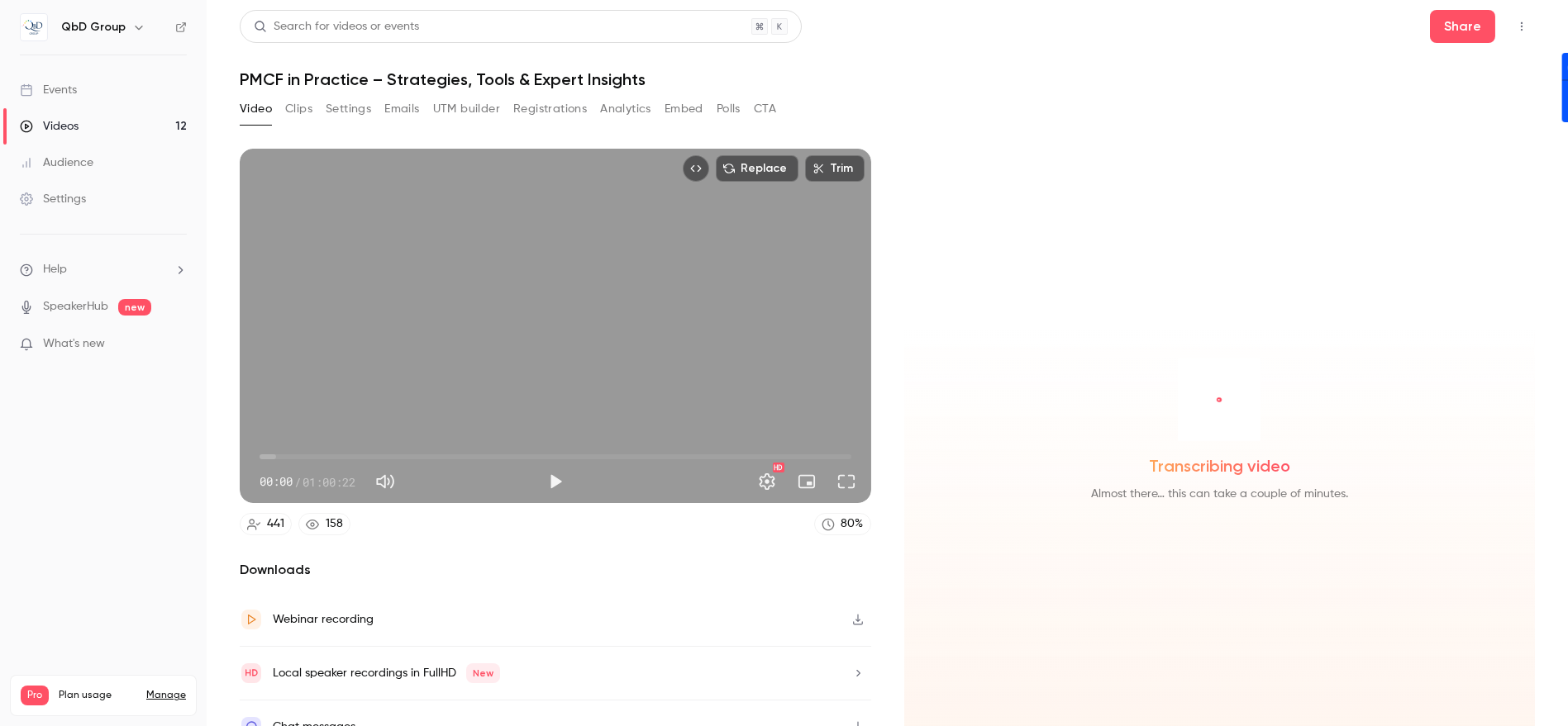
scroll to position [22, 0]
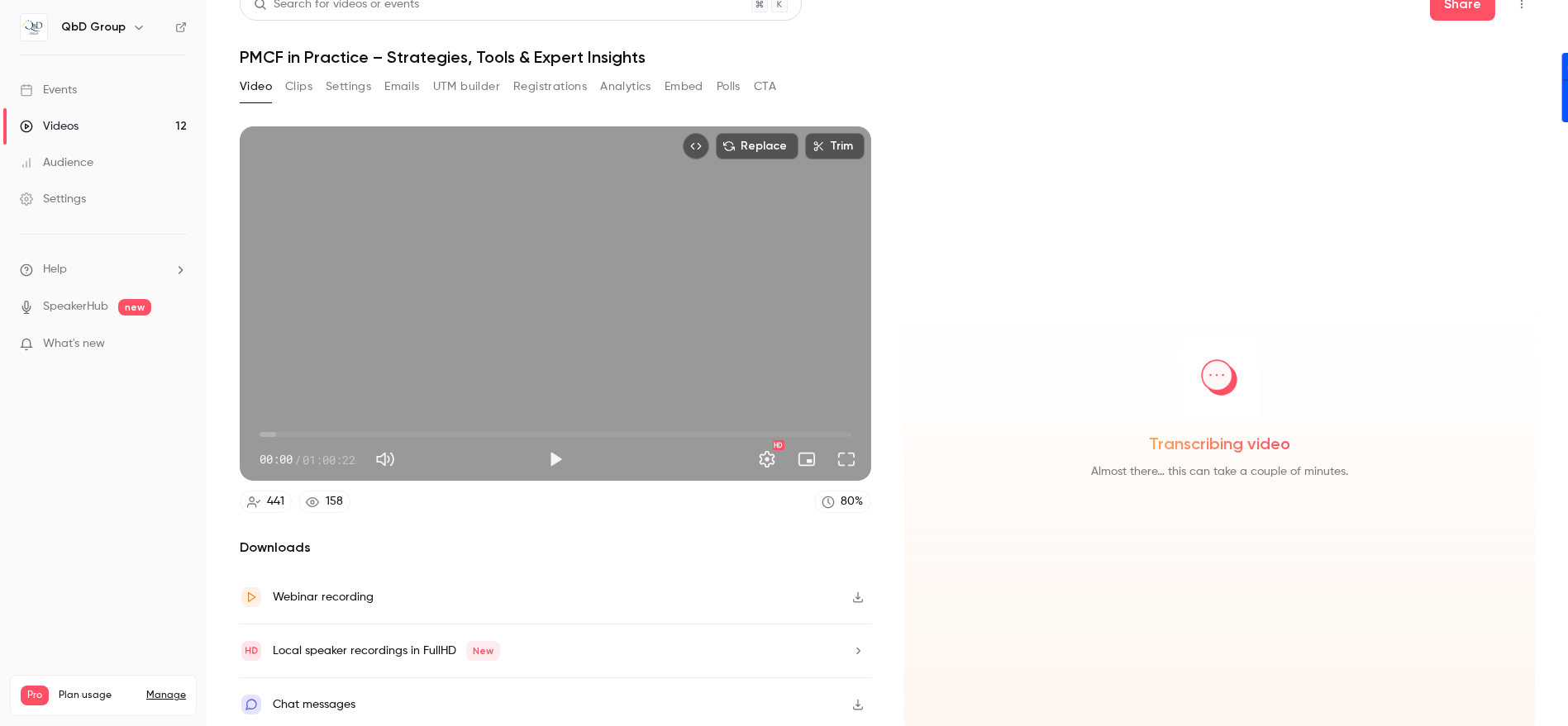
click at [852, 699] on icon "button" at bounding box center [858, 704] width 13 height 12
